Goal: Transaction & Acquisition: Download file/media

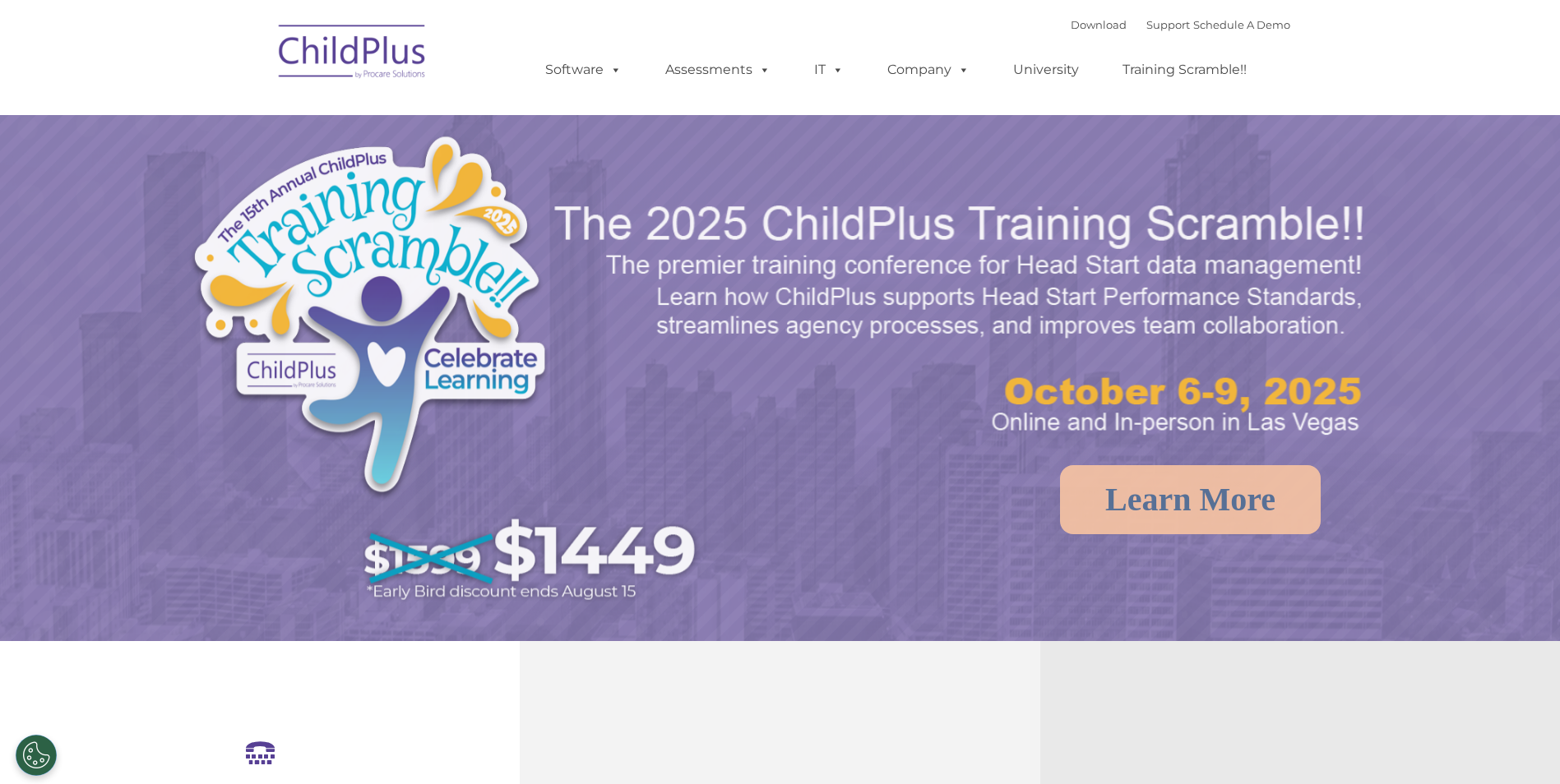
select select "MEDIUM"
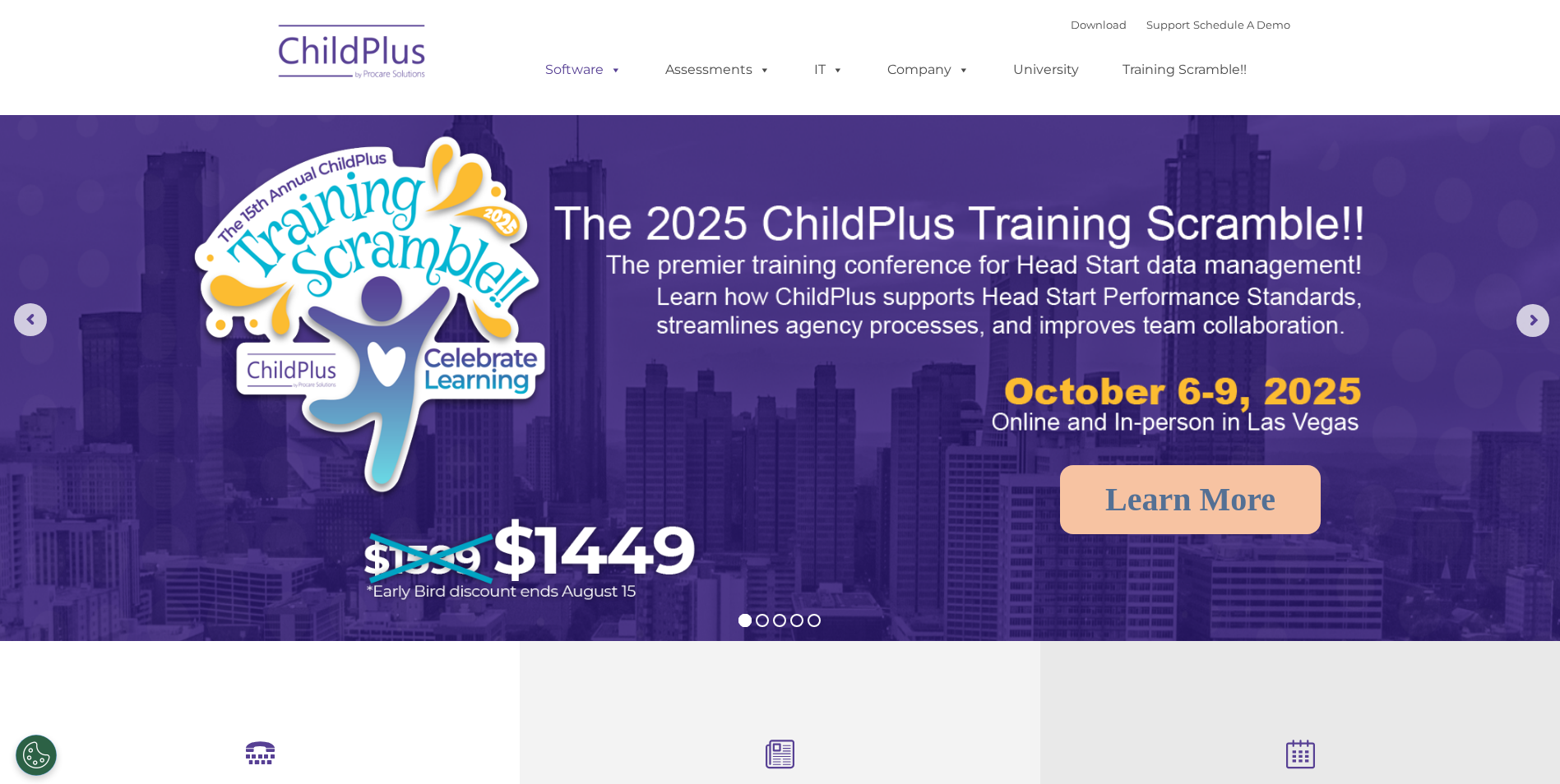
click at [598, 71] on link "Software" at bounding box center [583, 70] width 109 height 33
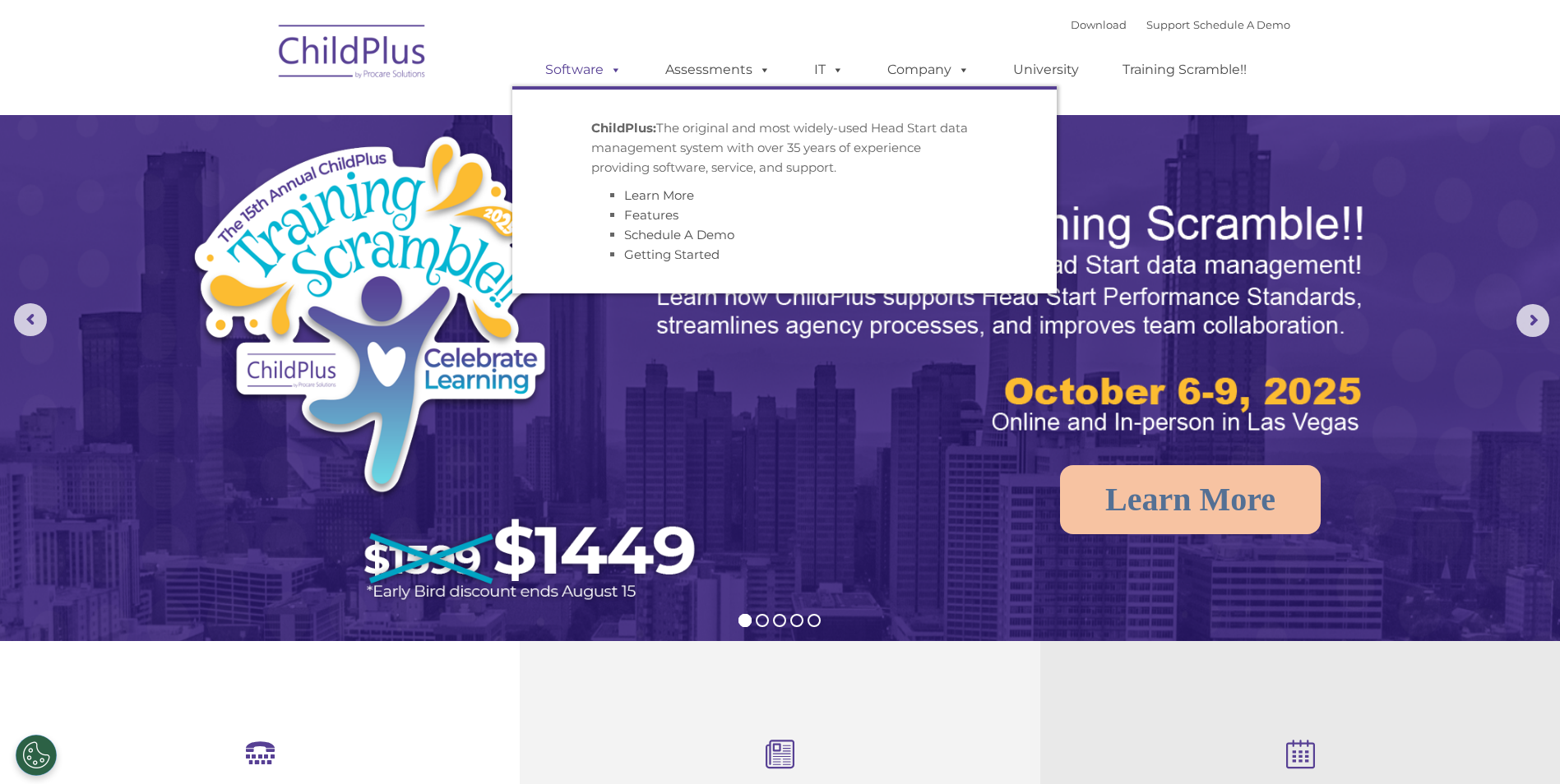
click at [598, 72] on link "Software" at bounding box center [583, 70] width 109 height 33
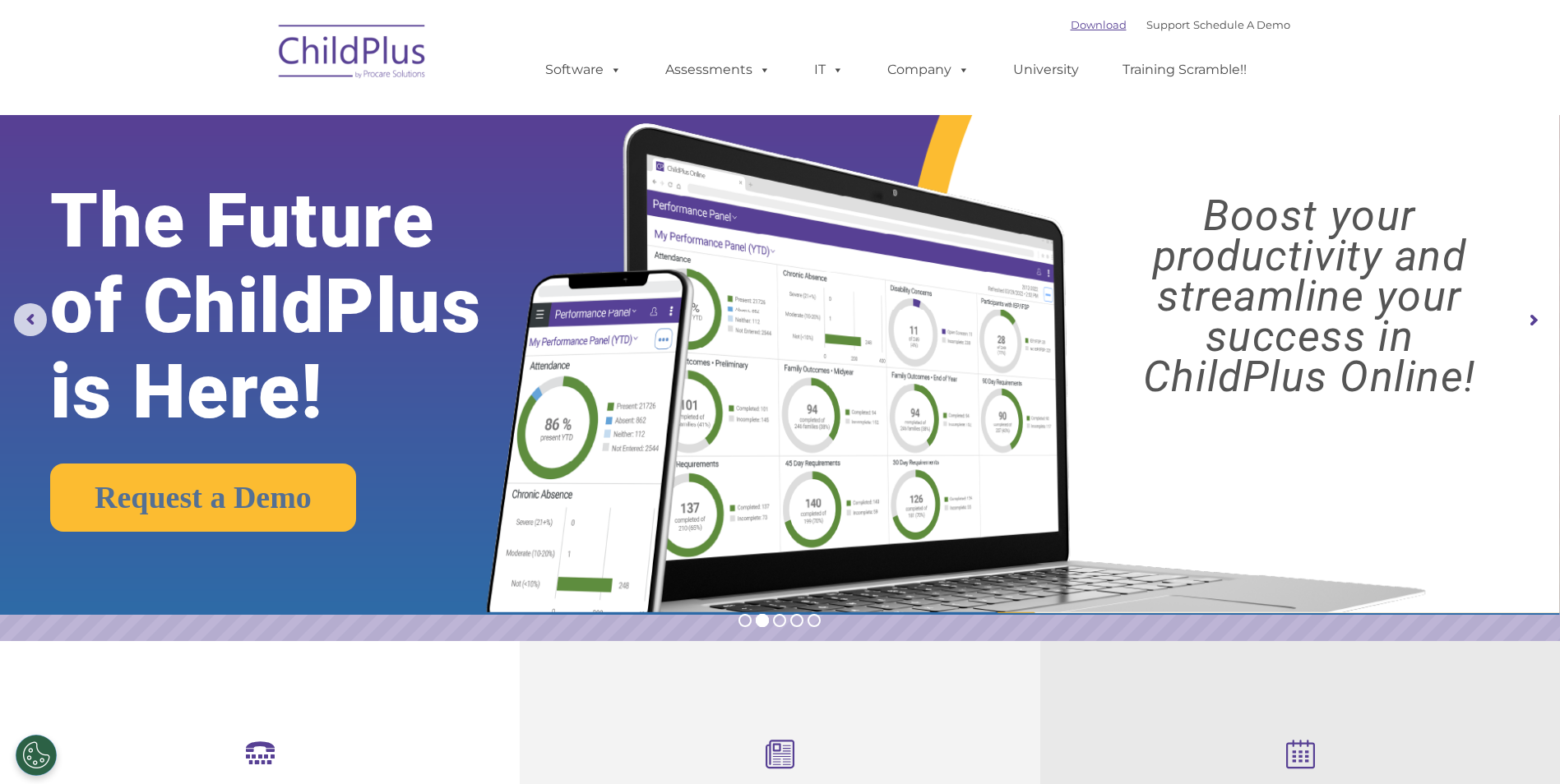
click at [1073, 22] on link "Download" at bounding box center [1099, 25] width 56 height 14
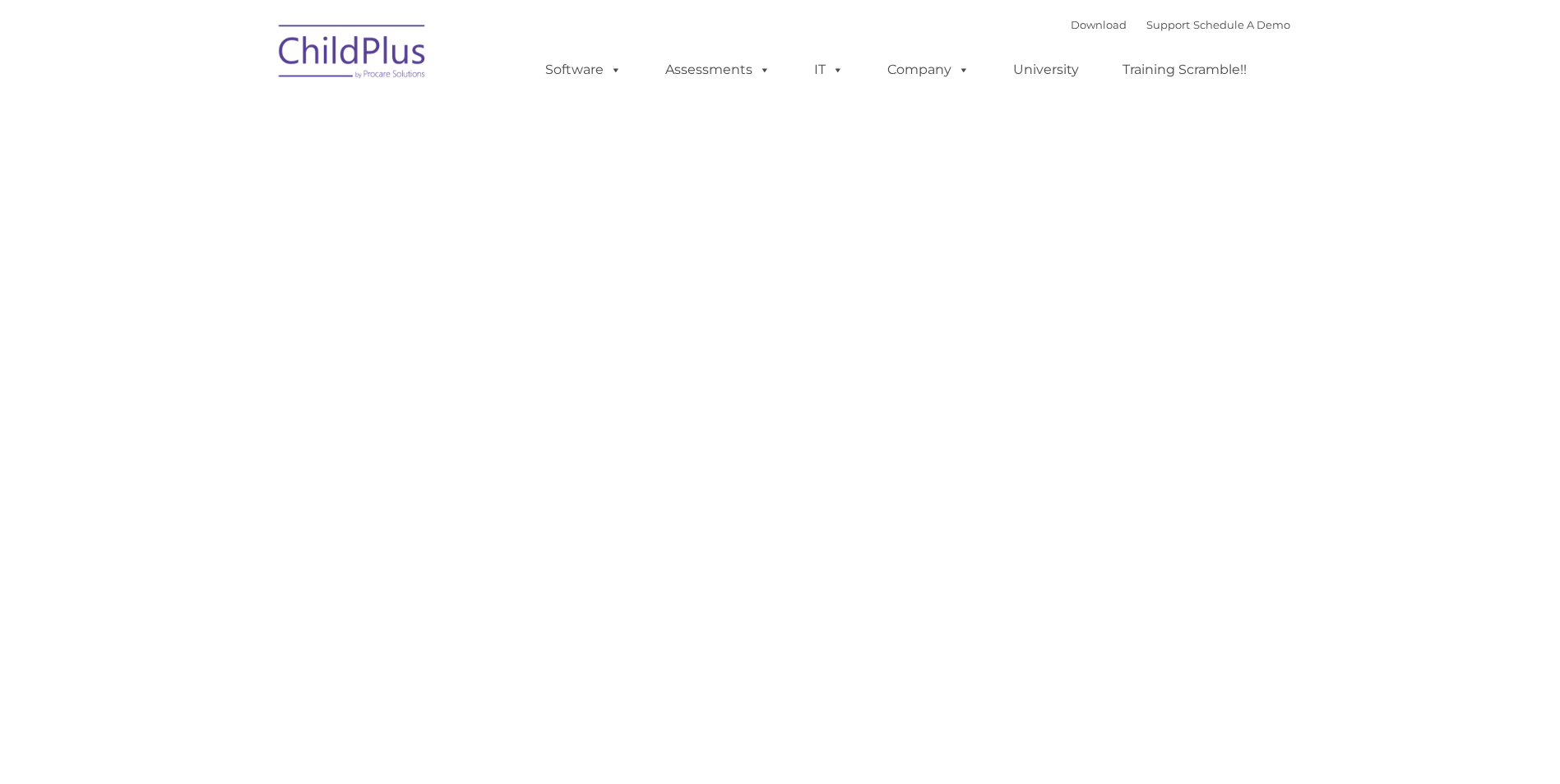
type input ""
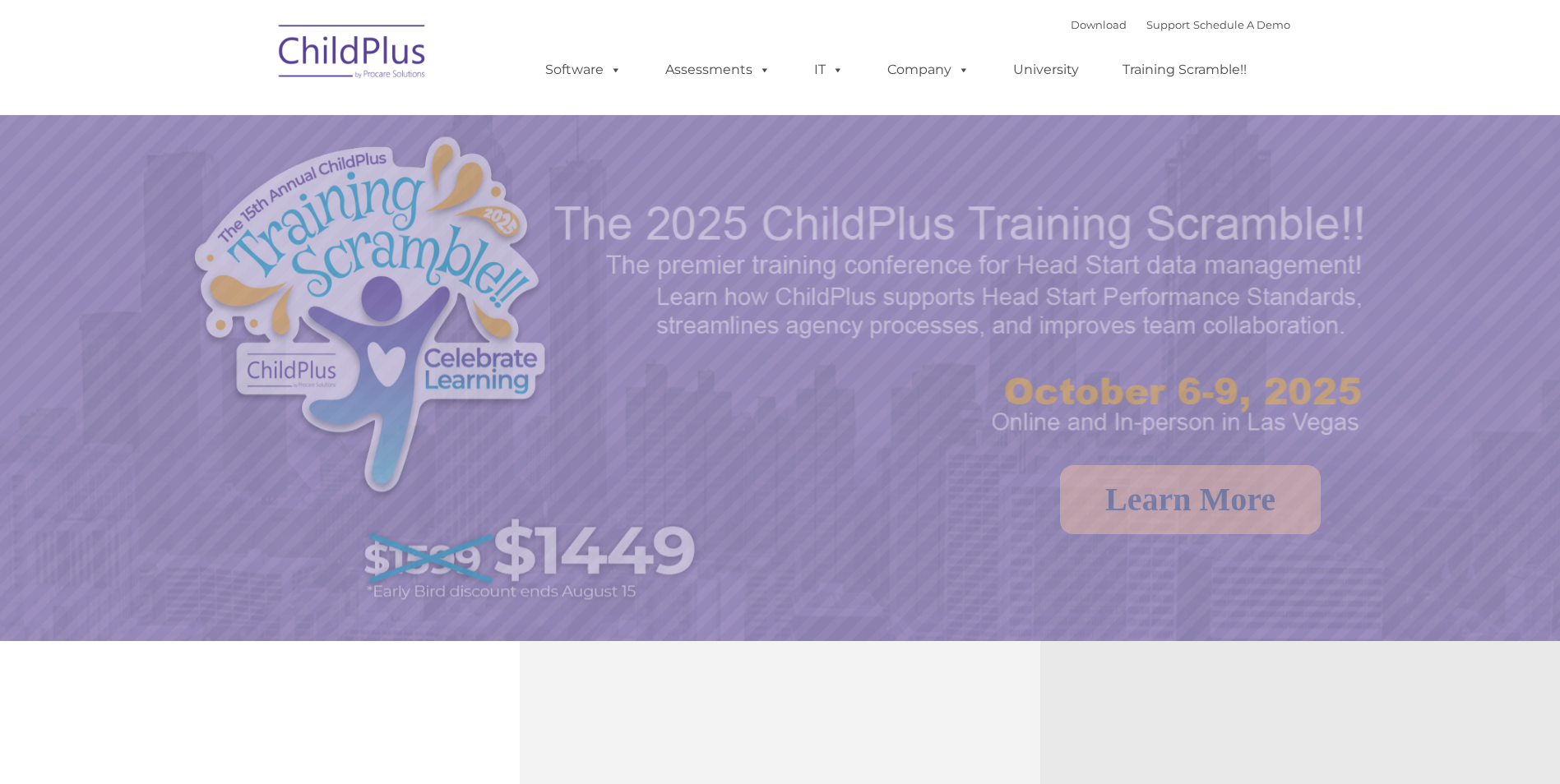
select select "MEDIUM"
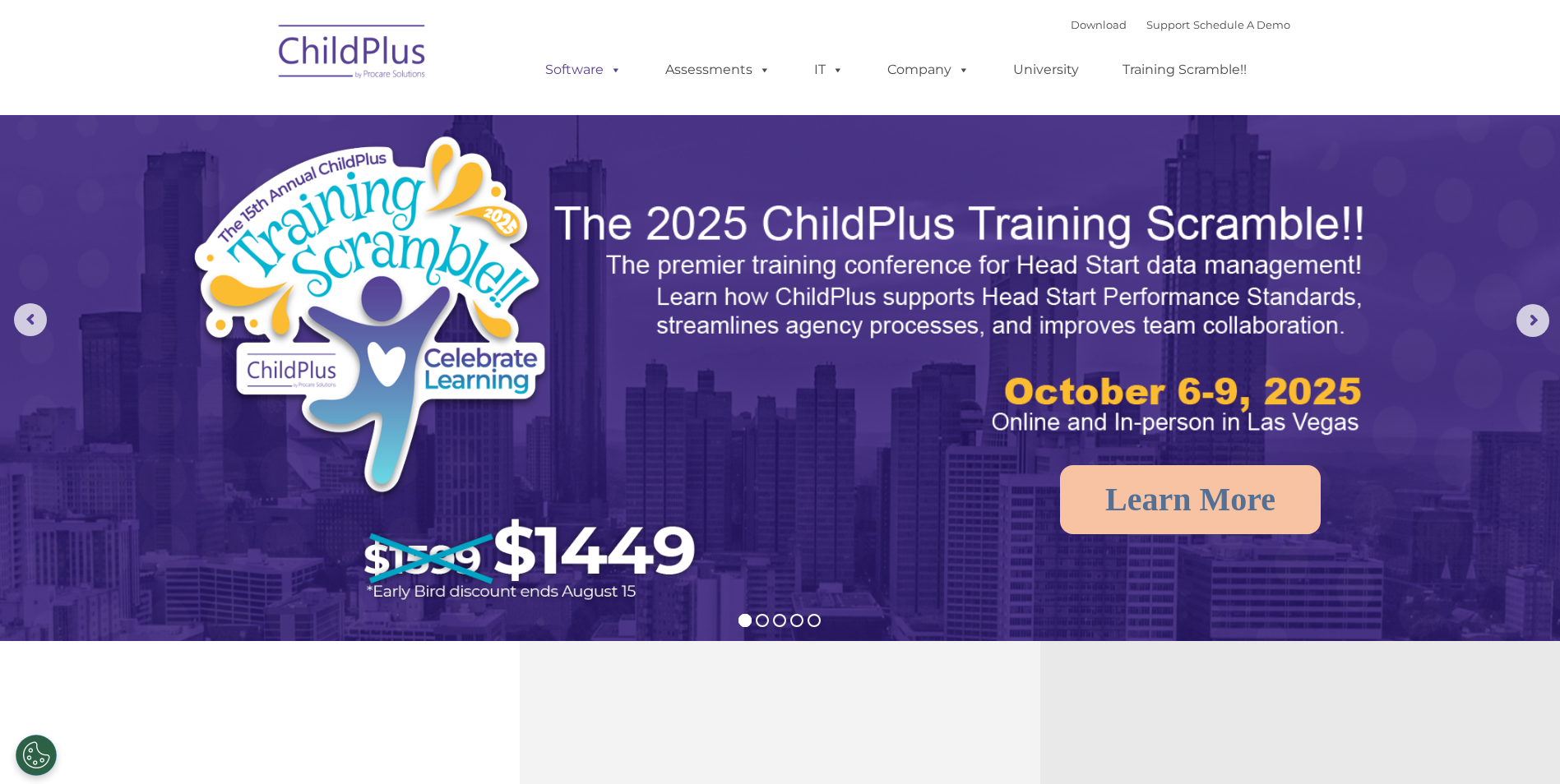
click at [615, 74] on span at bounding box center [612, 70] width 18 height 15
click at [1094, 30] on link "Download" at bounding box center [1099, 25] width 56 height 14
